Goal: Information Seeking & Learning: Find specific fact

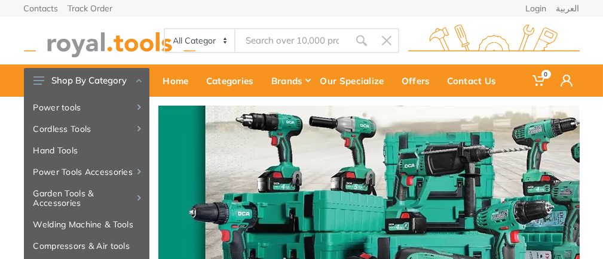
click at [488, 48] on img at bounding box center [494, 41] width 172 height 33
click at [420, 38] on img at bounding box center [494, 41] width 172 height 33
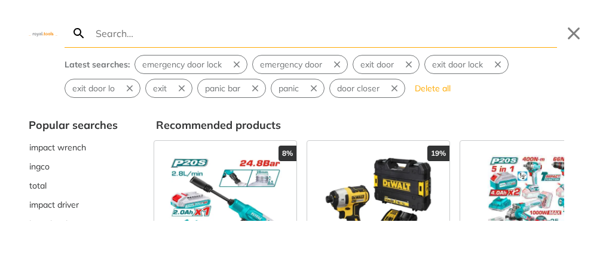
click at [365, 41] on input "Search" at bounding box center [325, 33] width 464 height 28
type input "b"
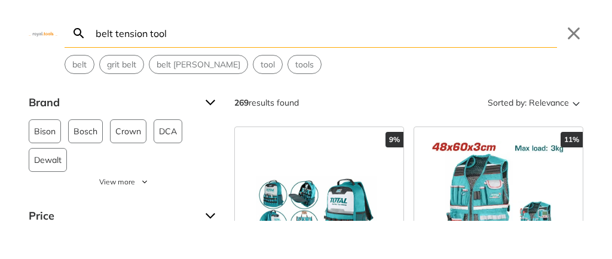
type input "belt tension tool"
click at [80, 30] on icon "Search" at bounding box center [79, 32] width 10 height 10
click at [77, 35] on icon "Search" at bounding box center [79, 32] width 10 height 10
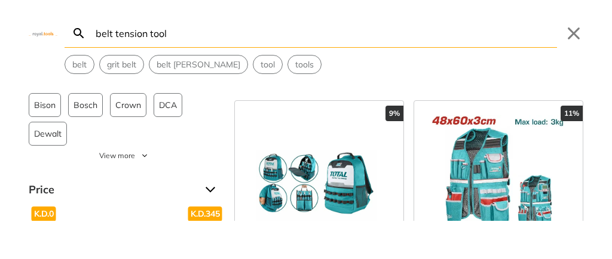
scroll to position [120, 0]
